Goal: Task Accomplishment & Management: Manage account settings

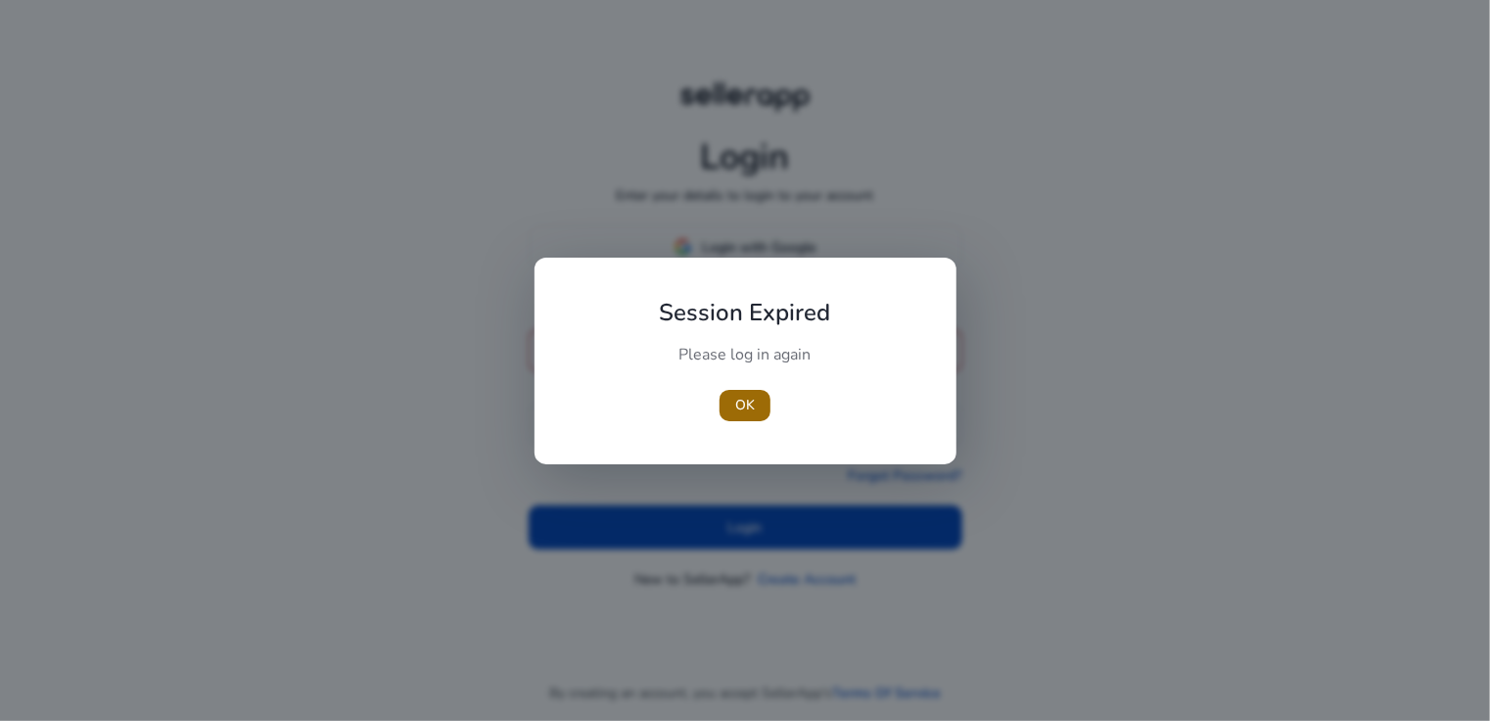
click at [747, 406] on span "OK" at bounding box center [745, 405] width 20 height 21
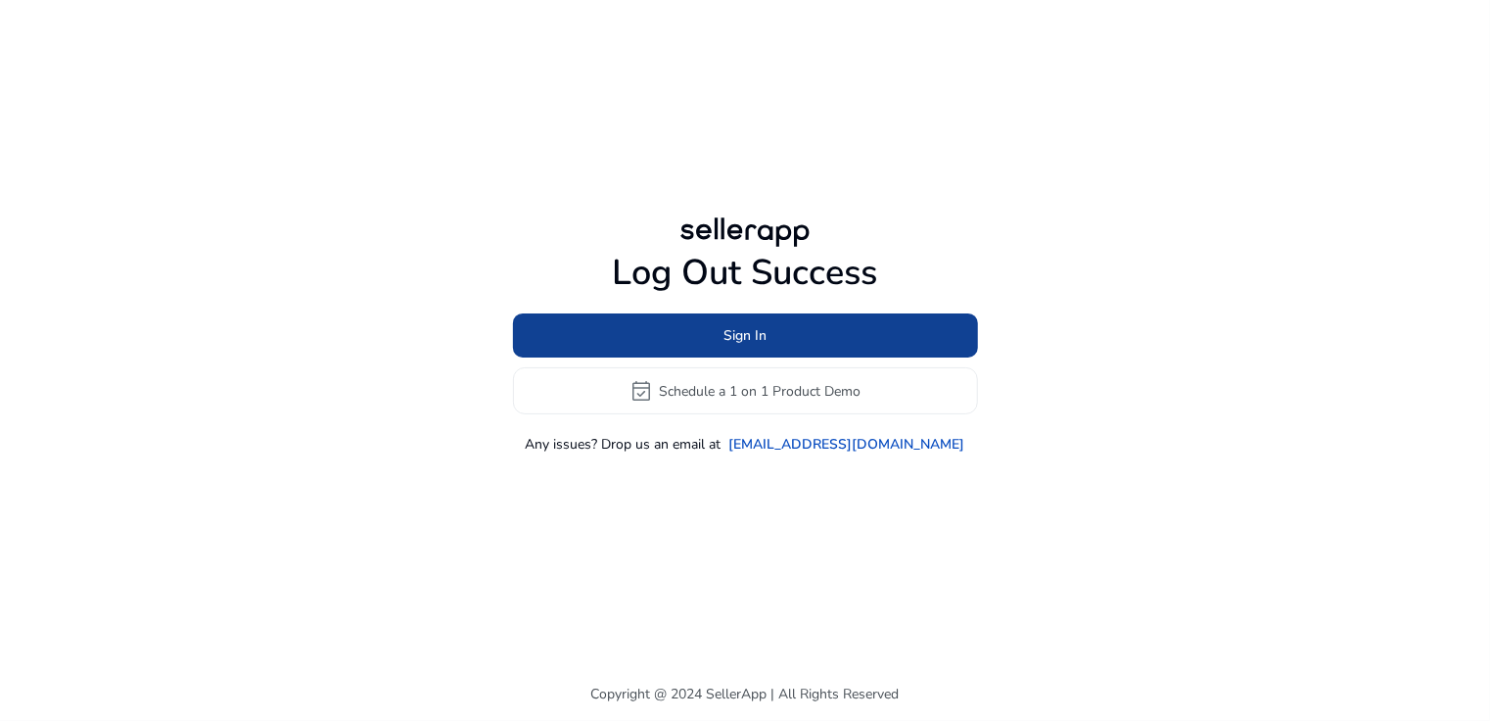
click at [842, 320] on span at bounding box center [745, 335] width 465 height 47
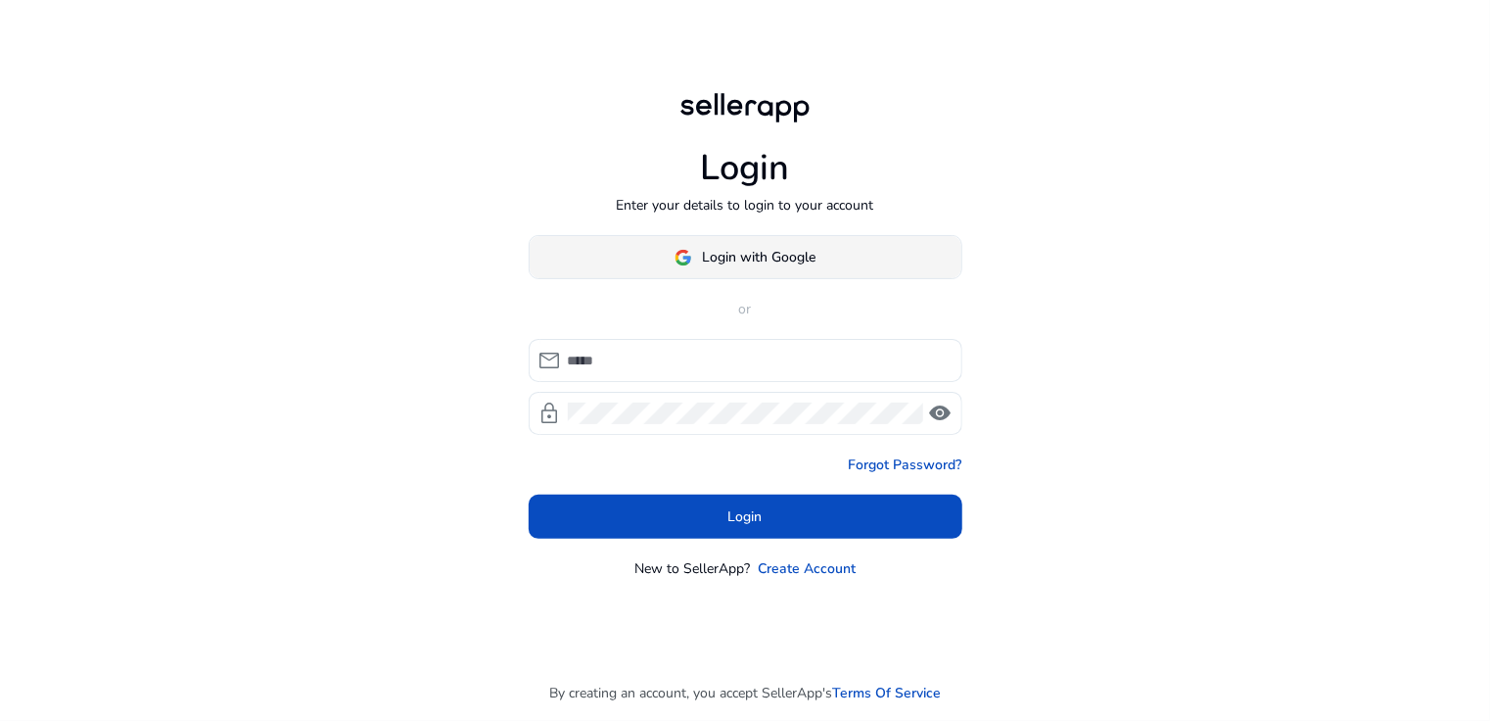
click at [795, 254] on span "Login with Google" at bounding box center [759, 257] width 114 height 21
